Goal: Task Accomplishment & Management: Manage account settings

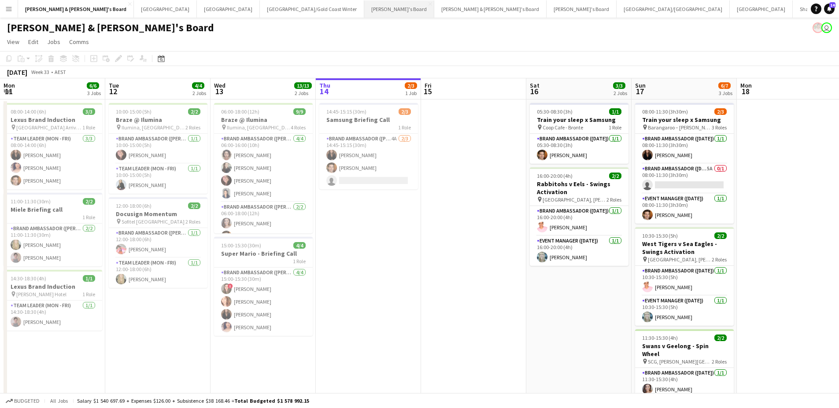
scroll to position [0, 211]
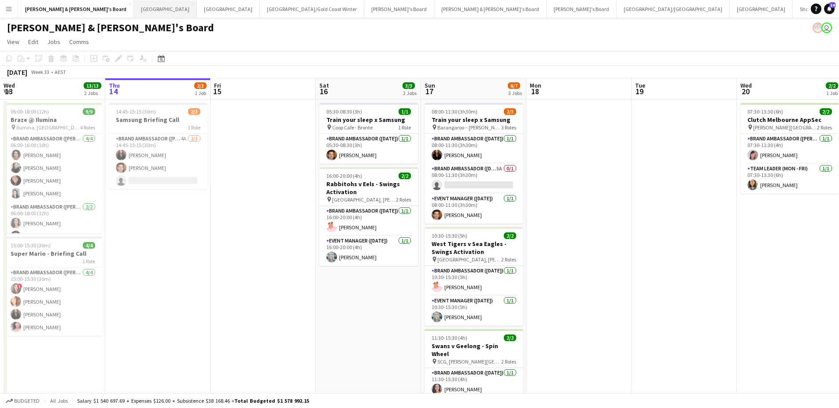
click at [134, 8] on button "Sydney Close" at bounding box center [165, 8] width 63 height 17
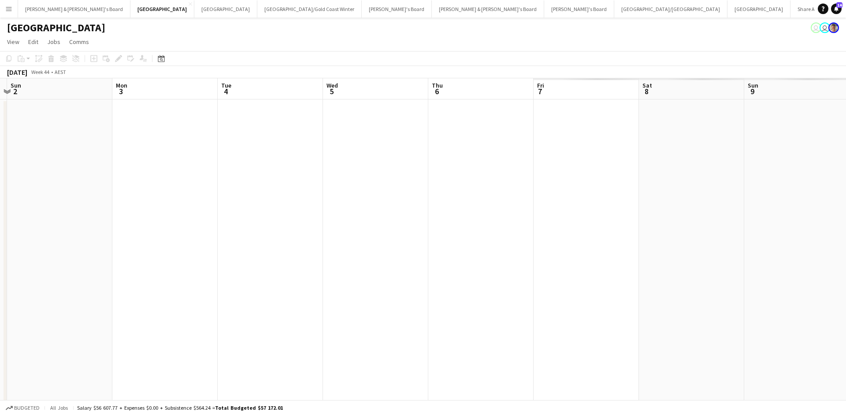
scroll to position [0, 308]
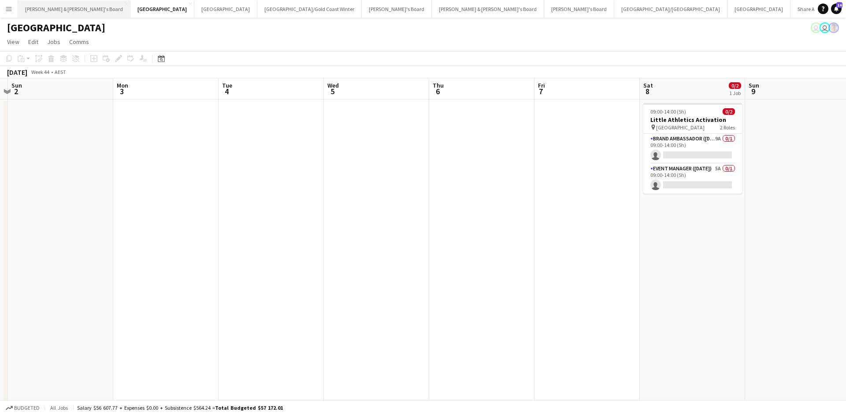
click at [53, 11] on button "[PERSON_NAME] & [PERSON_NAME]'s Board Close" at bounding box center [74, 8] width 112 height 17
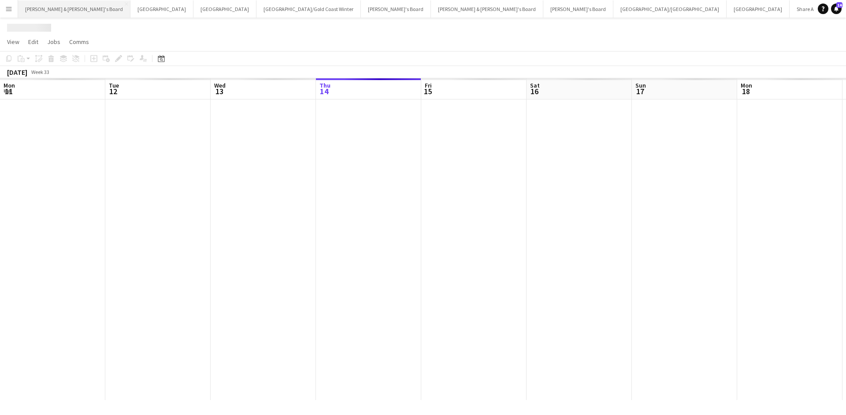
scroll to position [0, 211]
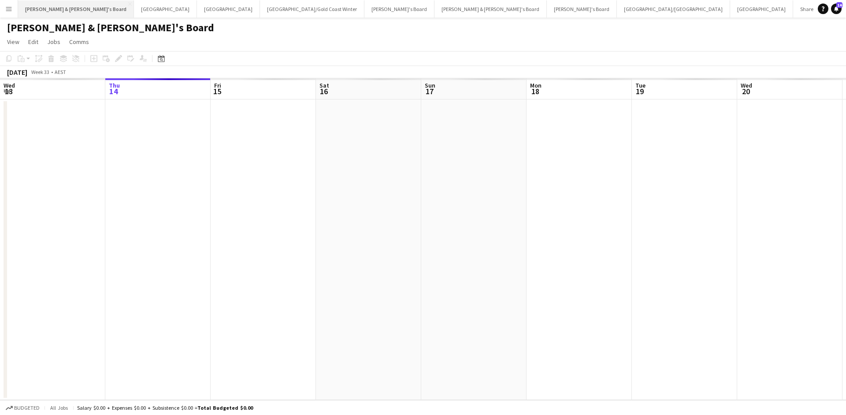
click at [56, 8] on button "[PERSON_NAME] & [PERSON_NAME]'s Board Close" at bounding box center [76, 8] width 116 height 17
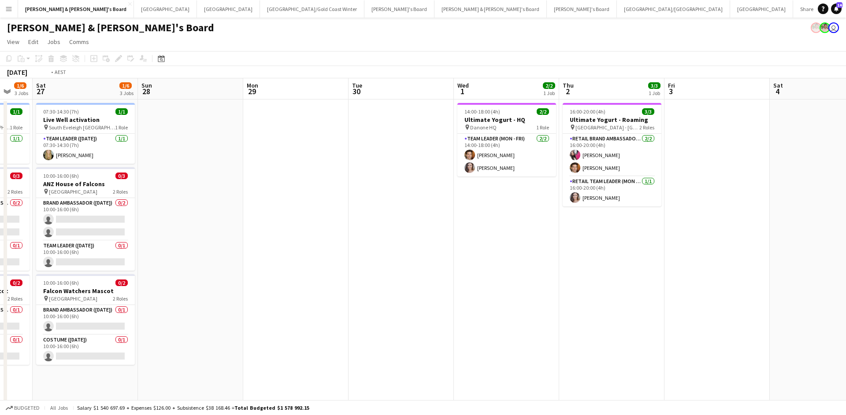
scroll to position [0, 350]
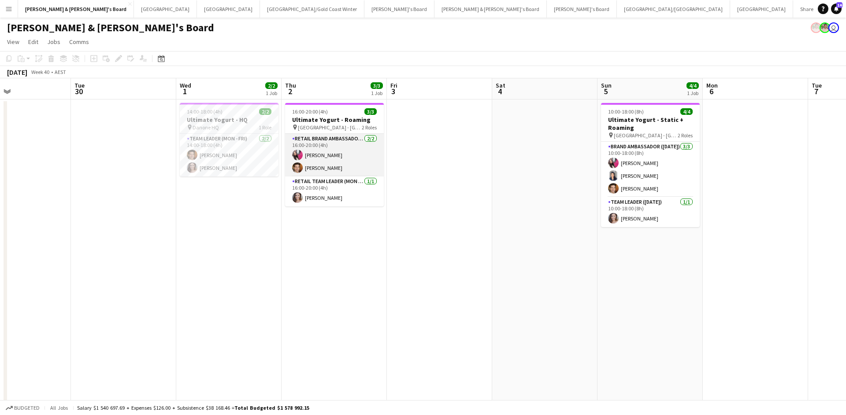
click at [348, 163] on app-card-role "RETAIL Brand Ambassador (Mon - Fri) [DATE] 16:00-20:00 (4h) [PERSON_NAME] [PERS…" at bounding box center [334, 155] width 99 height 43
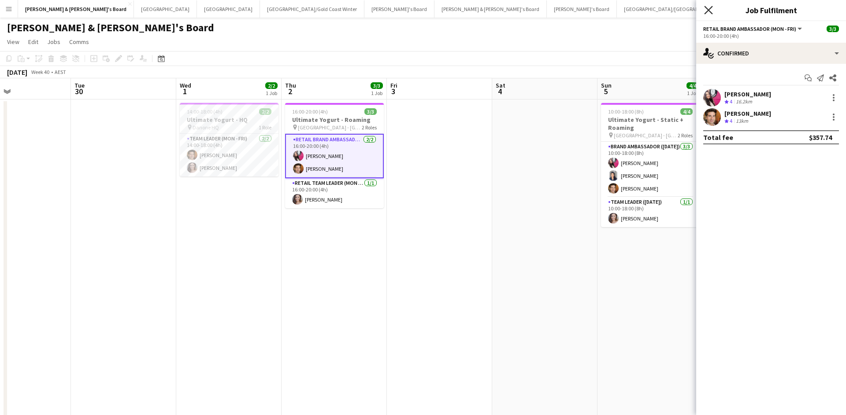
click at [708, 11] on icon "Close pop-in" at bounding box center [708, 10] width 8 height 8
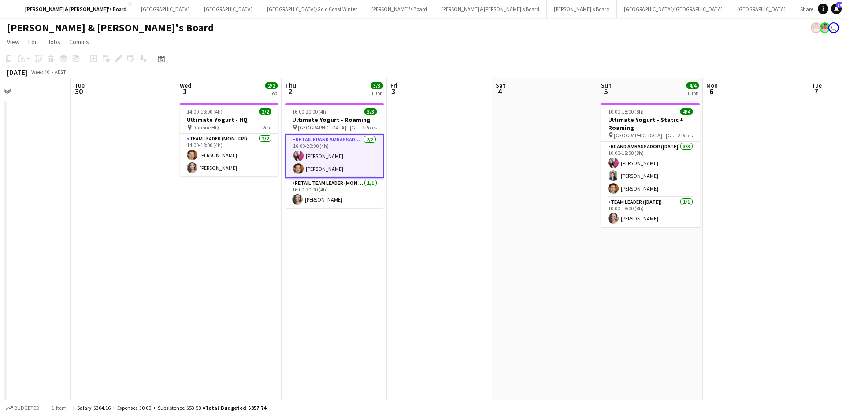
click at [439, 184] on app-date-cell at bounding box center [439, 416] width 105 height 632
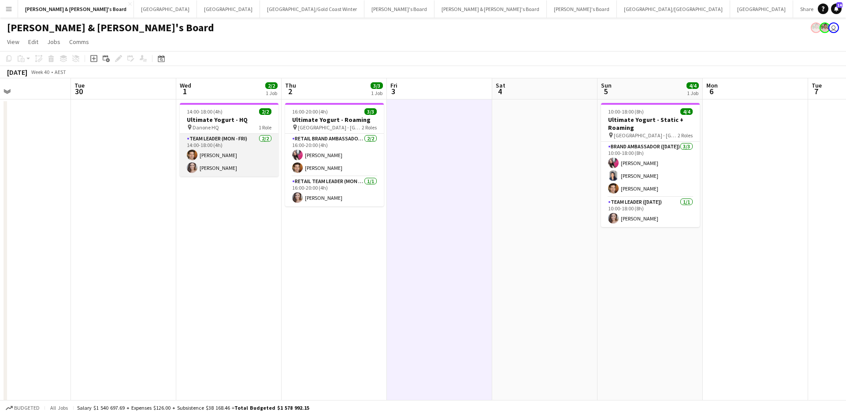
click at [235, 156] on app-card-role "Team Leader (Mon - Fri) [DATE] 14:00-18:00 (4h) [PERSON_NAME] [PERSON_NAME]" at bounding box center [229, 155] width 99 height 43
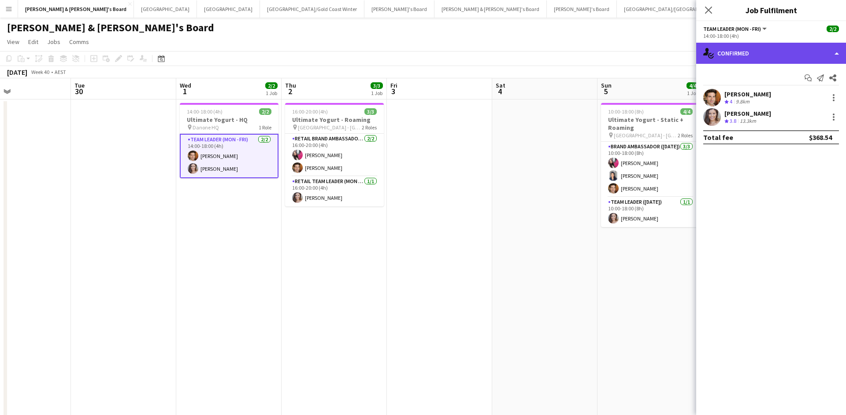
click at [766, 59] on div "single-neutral-actions-check-2 Confirmed" at bounding box center [771, 53] width 150 height 21
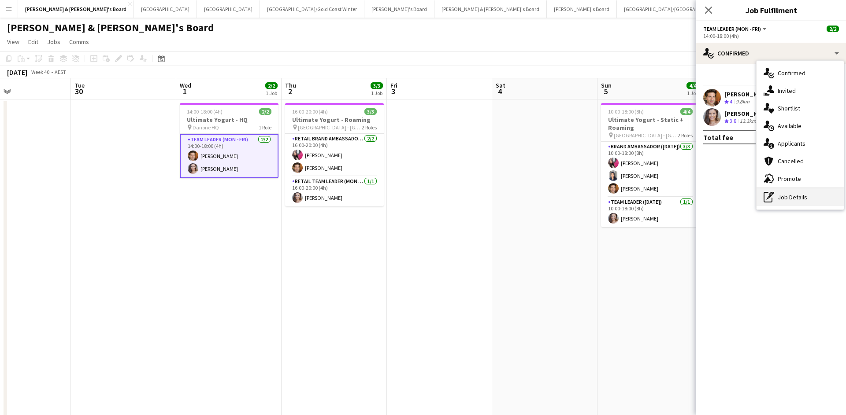
click at [782, 203] on div "pen-write Job Details" at bounding box center [799, 198] width 87 height 18
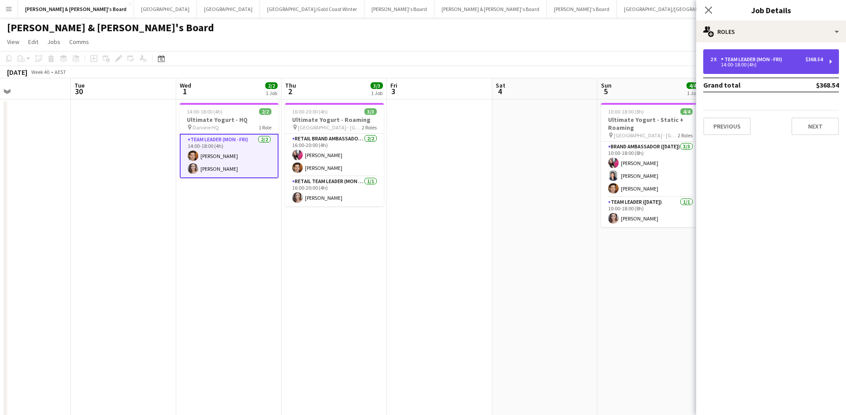
click at [764, 66] on div "14:00-18:00 (4h)" at bounding box center [766, 65] width 112 height 4
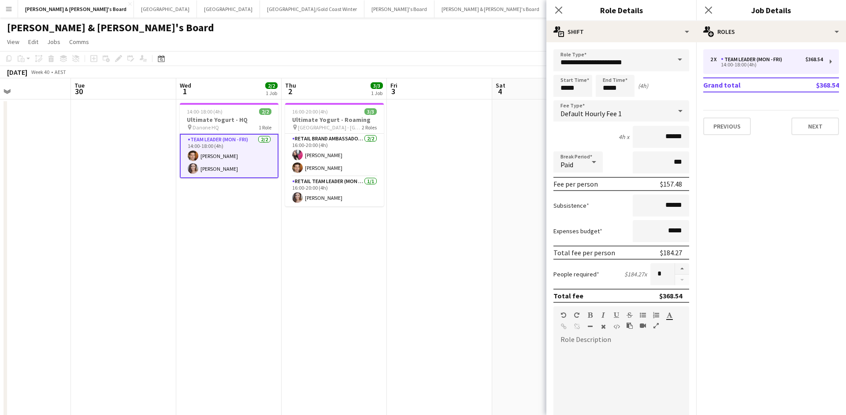
click at [440, 259] on app-date-cell at bounding box center [439, 416] width 105 height 632
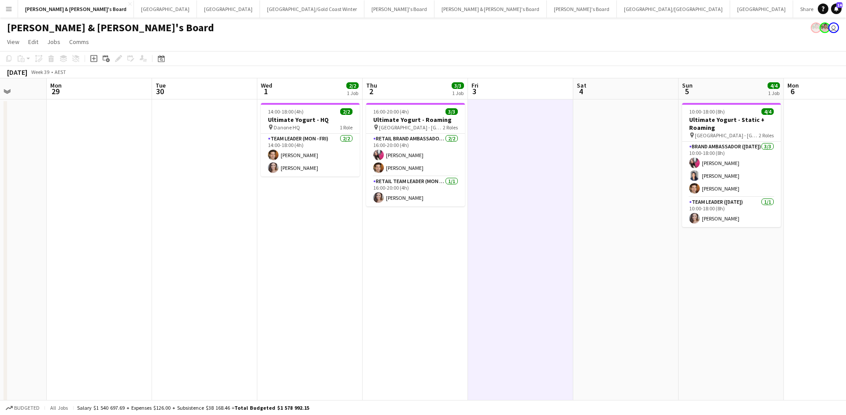
scroll to position [0, 271]
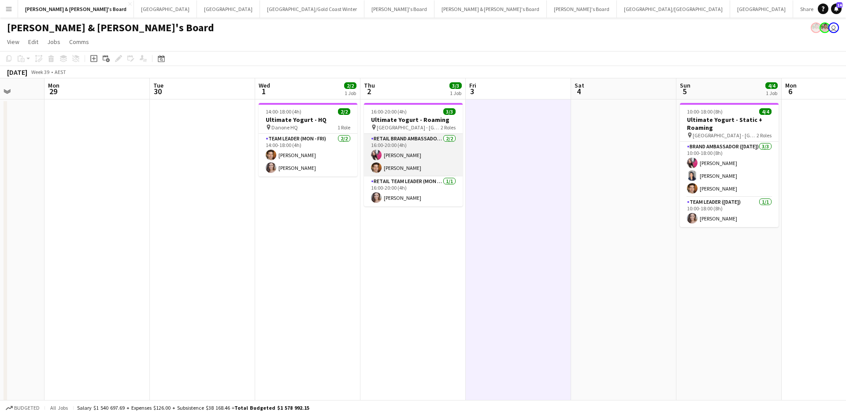
click at [430, 154] on app-card-role "RETAIL Brand Ambassador (Mon - Fri) [DATE] 16:00-20:00 (4h) [PERSON_NAME] [PERS…" at bounding box center [413, 155] width 99 height 43
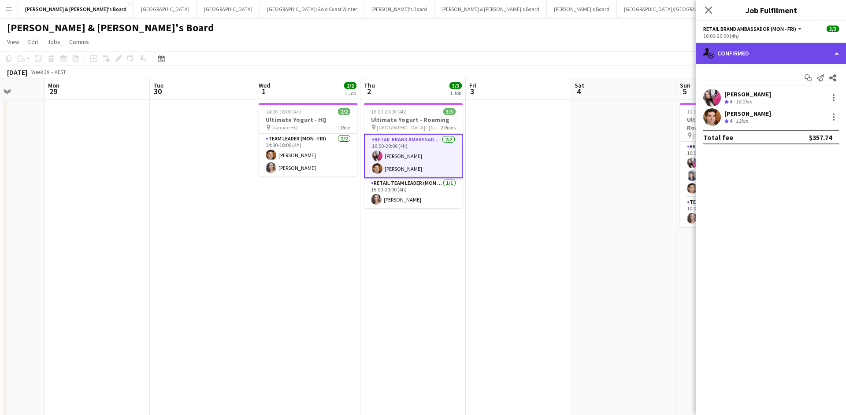
click at [763, 56] on div "single-neutral-actions-check-2 Confirmed" at bounding box center [771, 53] width 150 height 21
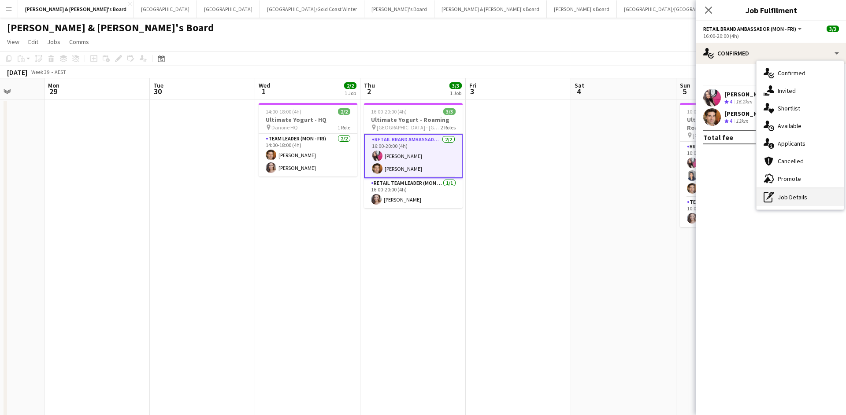
click at [797, 197] on div "pen-write Job Details" at bounding box center [799, 198] width 87 height 18
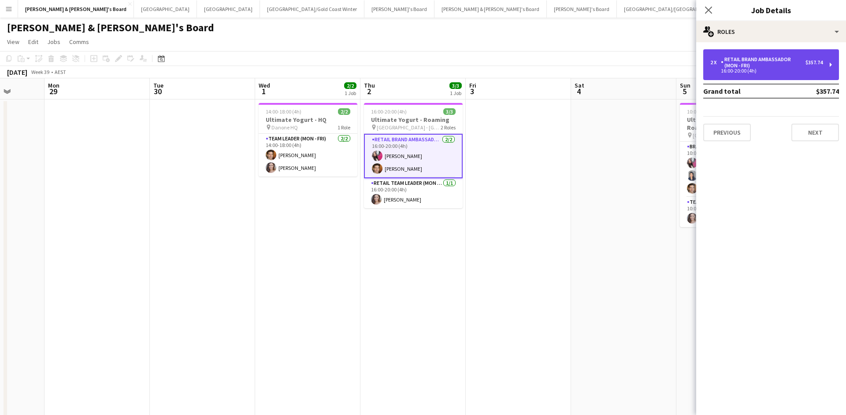
click at [767, 72] on div "16:00-20:00 (4h)" at bounding box center [766, 71] width 112 height 4
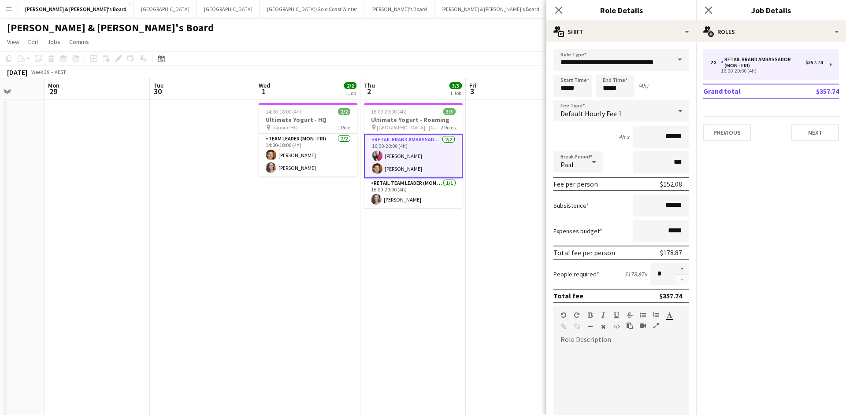
click at [814, 0] on html "Menu Boards Boards Boards All jobs Status Workforce Workforce My Workforce Recr…" at bounding box center [423, 373] width 846 height 747
click at [422, 278] on app-date-cell "16:00-20:00 (4h) 3/3 Ultimate Yogurt - Roaming pin [GEOGRAPHIC_DATA] - [GEOGRAP…" at bounding box center [412, 416] width 105 height 632
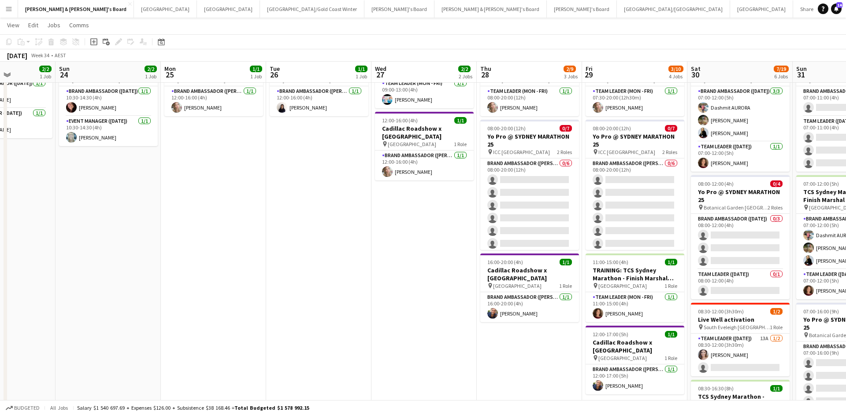
scroll to position [0, 266]
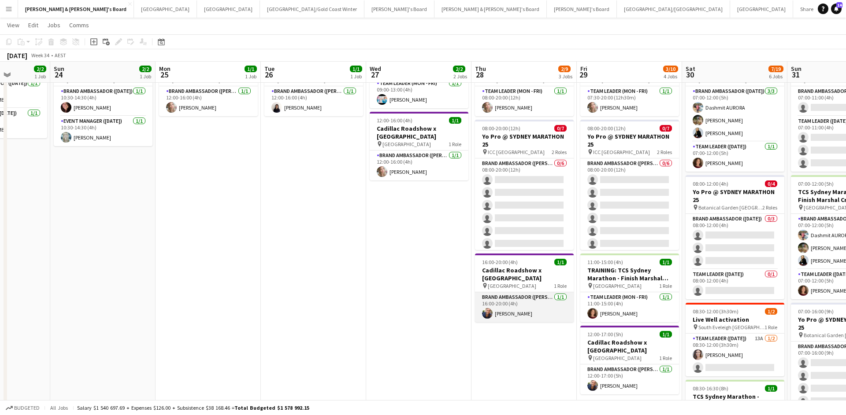
click at [527, 309] on app-card-role "Brand Ambassador (Mon - Fri) [DATE] 16:00-20:00 (4h) [PERSON_NAME]" at bounding box center [524, 307] width 99 height 30
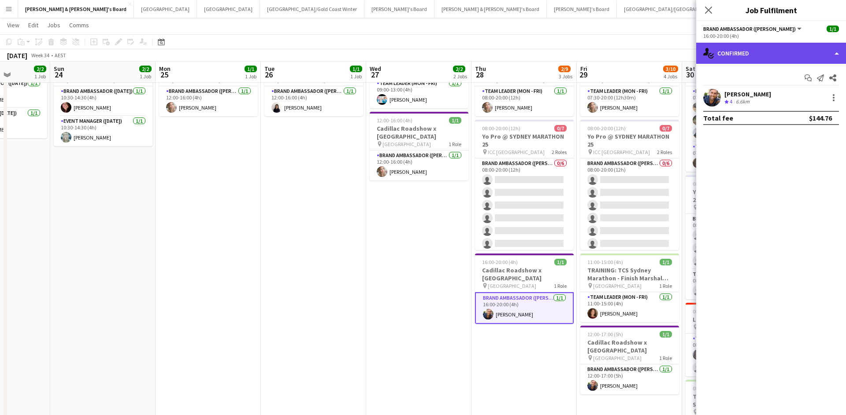
click at [754, 56] on div "single-neutral-actions-check-2 Confirmed" at bounding box center [771, 53] width 150 height 21
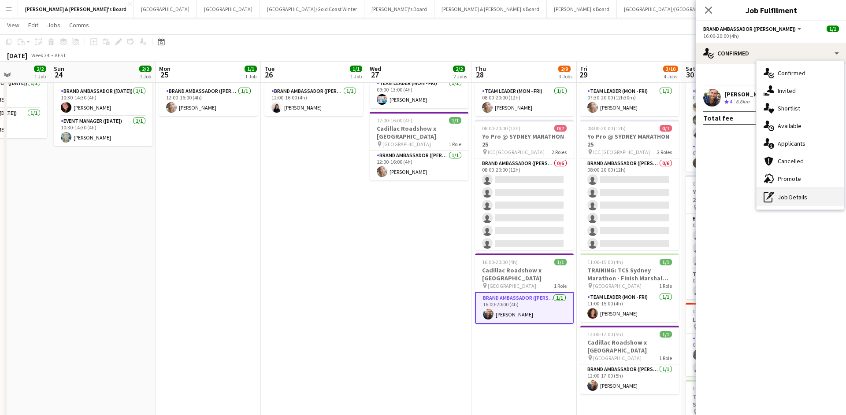
click at [779, 198] on div "pen-write Job Details" at bounding box center [799, 198] width 87 height 18
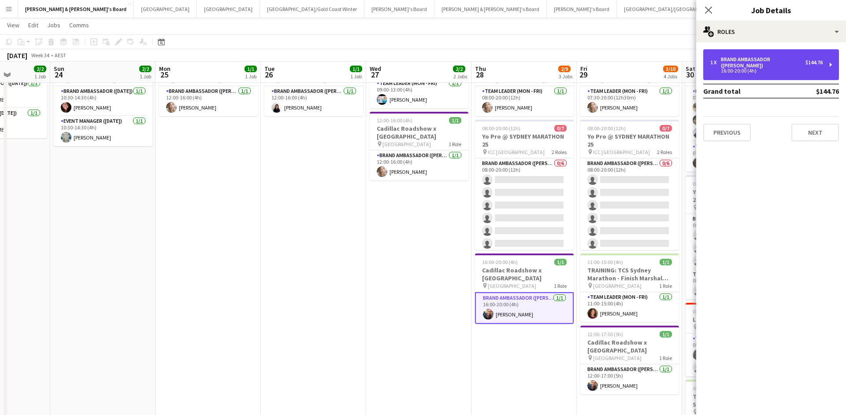
click at [770, 69] on div "16:00-20:00 (4h)" at bounding box center [766, 71] width 112 height 4
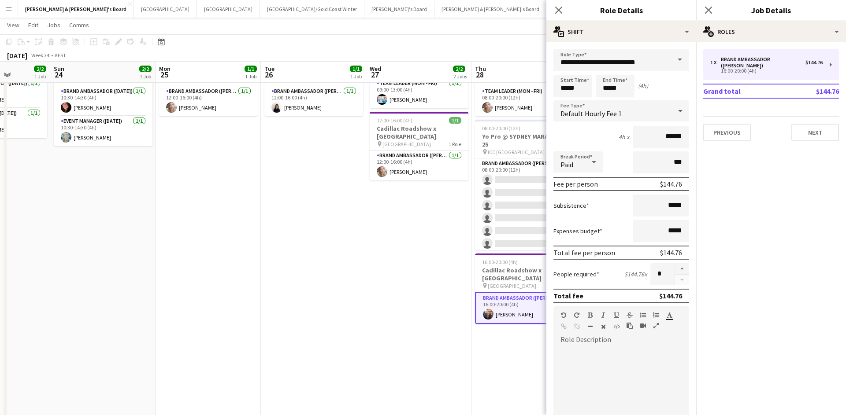
click at [342, 275] on app-date-cell "12:00-16:00 (4h) 1/1 Cadillac Roadshow x [GEOGRAPHIC_DATA] pin Sydney Airport 1…" at bounding box center [313, 360] width 105 height 632
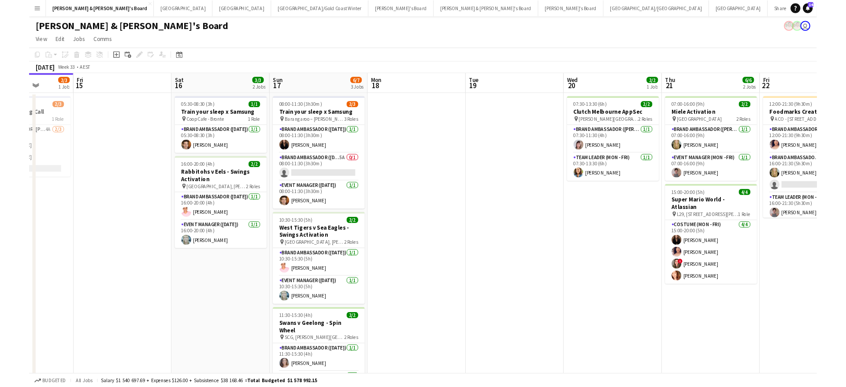
scroll to position [0, 0]
